Goal: Task Accomplishment & Management: Use online tool/utility

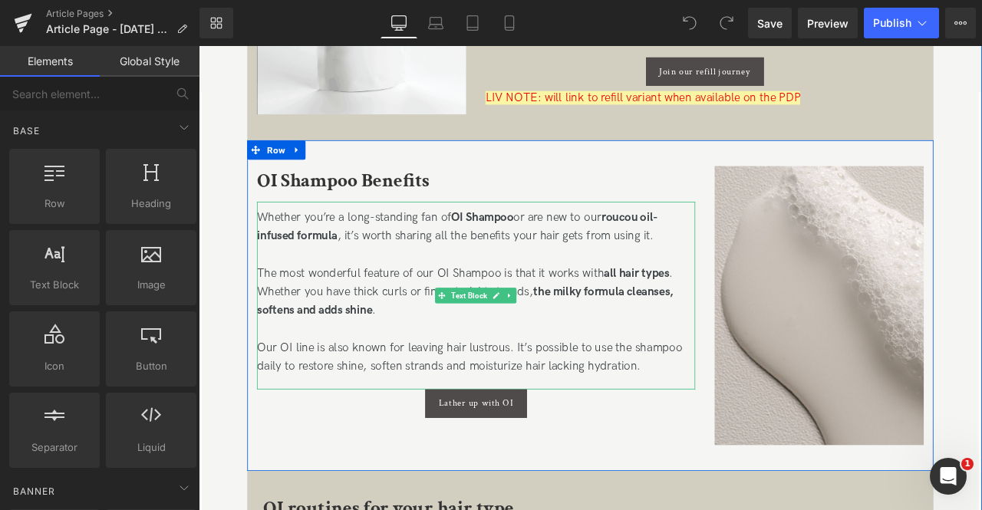
scroll to position [880, 0]
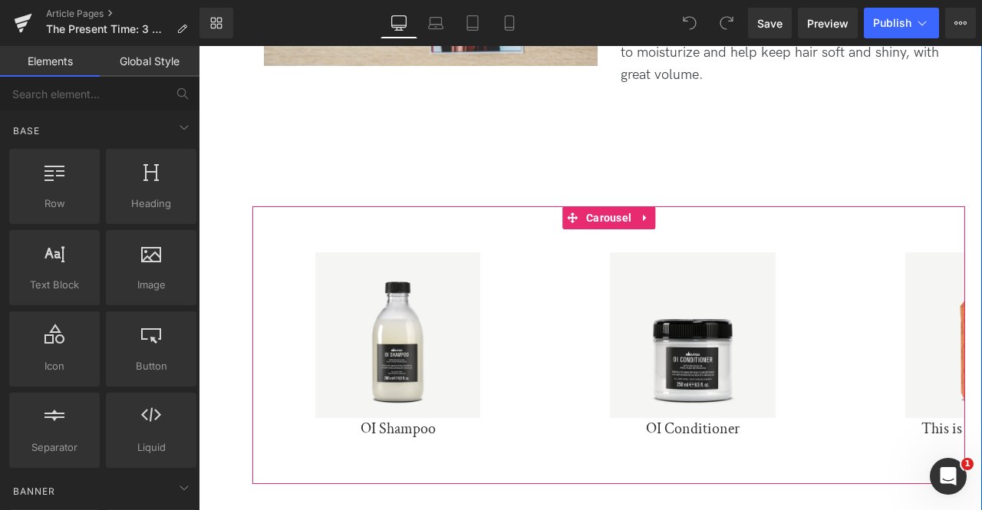
scroll to position [2484, 0]
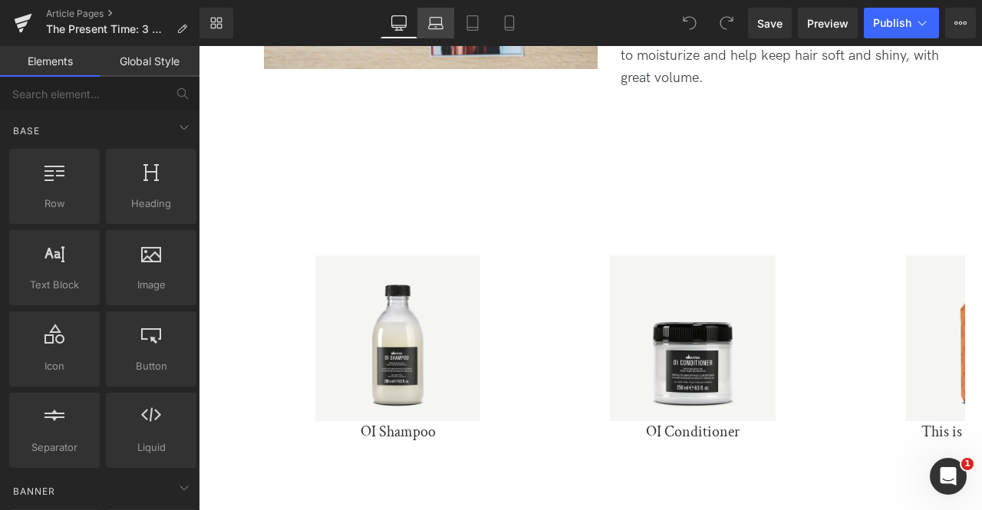
click at [432, 28] on icon at bounding box center [435, 22] width 15 height 15
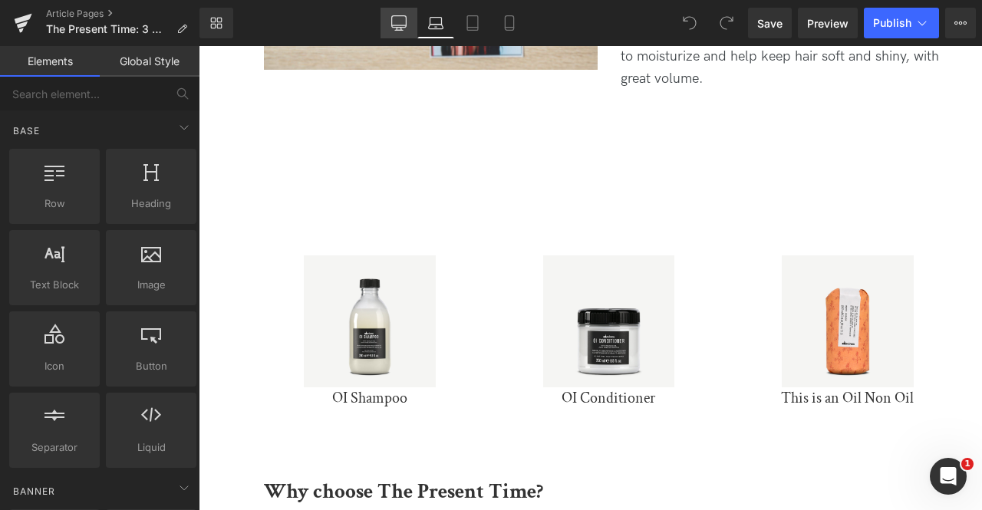
click at [397, 23] on icon at bounding box center [398, 22] width 15 height 15
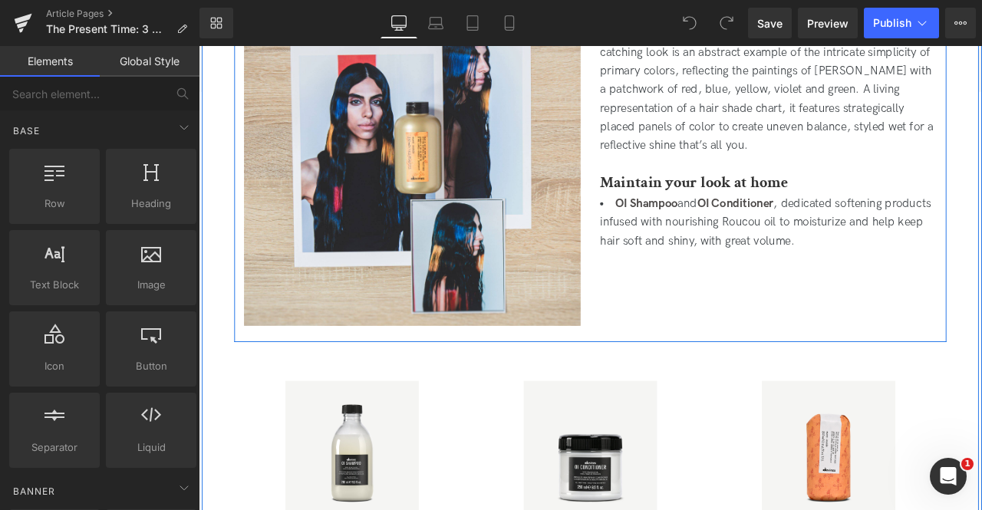
scroll to position [1999, 0]
